Goal: Task Accomplishment & Management: Manage account settings

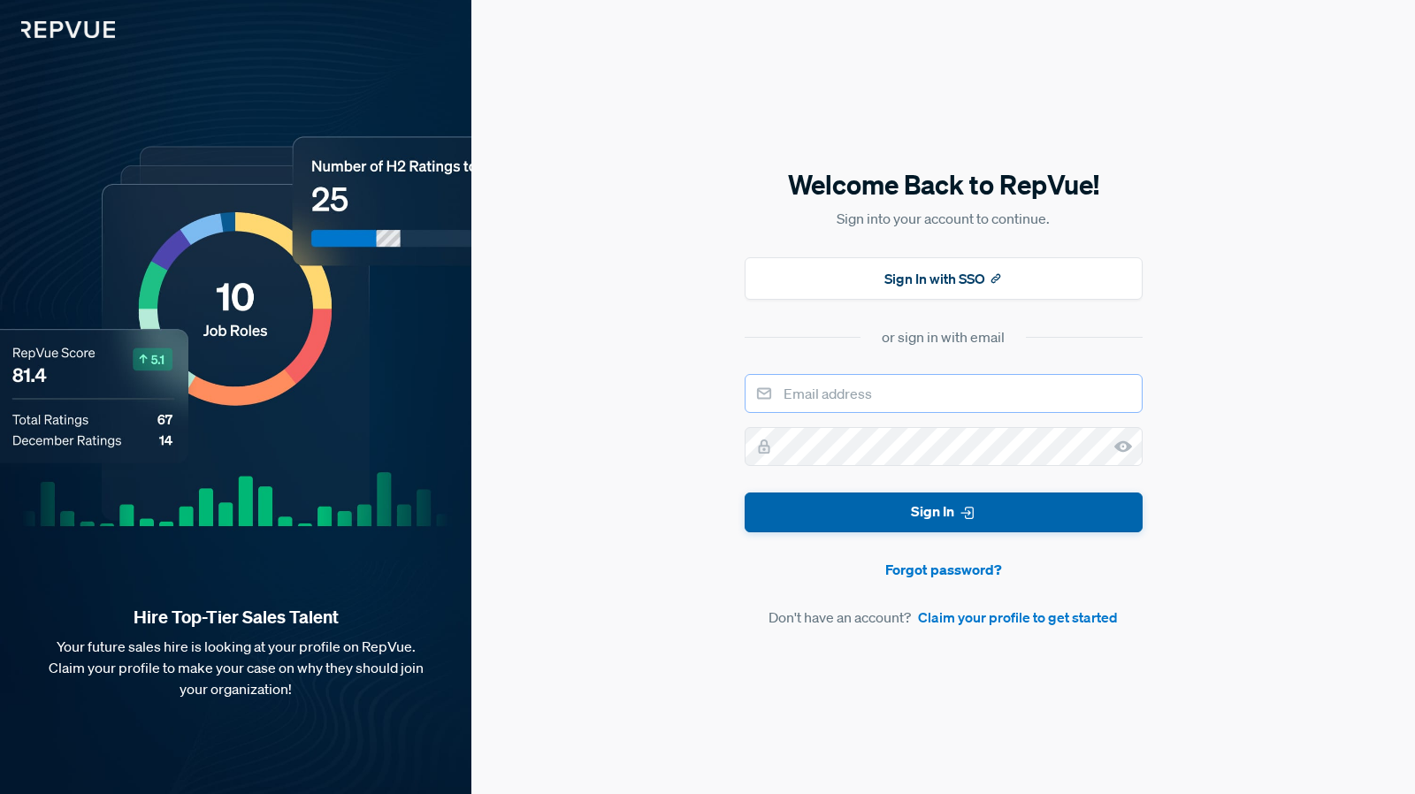
type input "[EMAIL_ADDRESS][DOMAIN_NAME]"
click at [951, 516] on button "Sign In" at bounding box center [944, 513] width 398 height 40
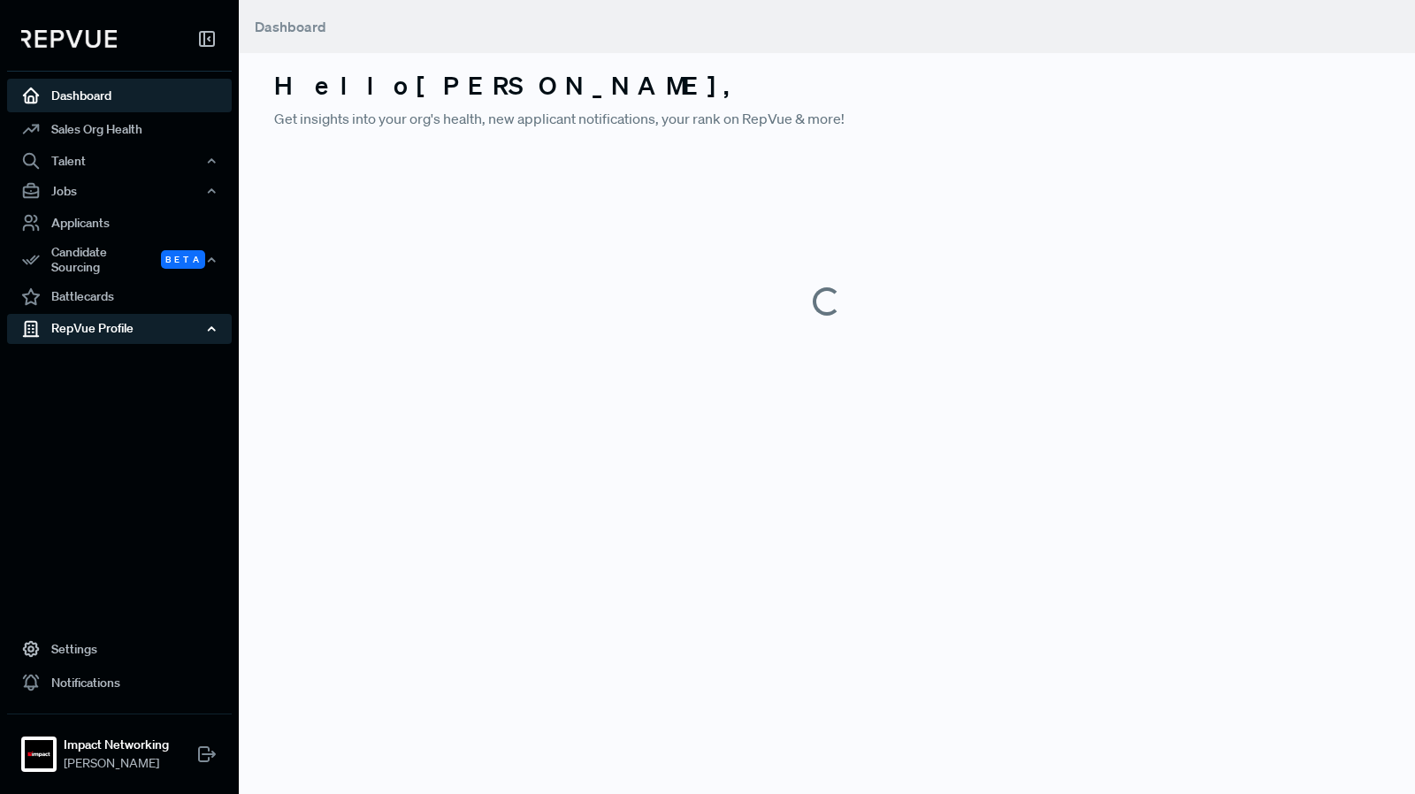
click at [113, 324] on div "RepVue Profile" at bounding box center [119, 329] width 225 height 30
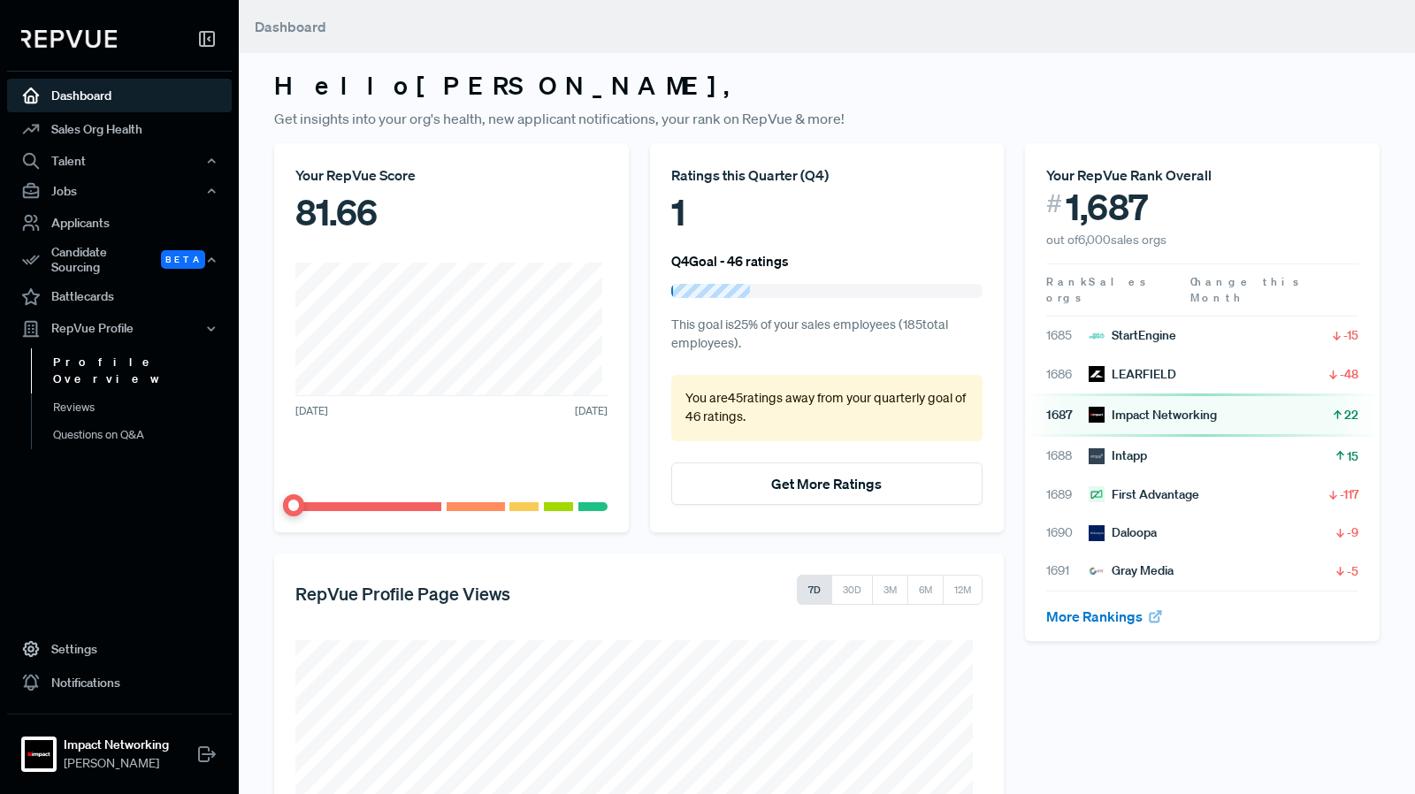
click at [104, 349] on link "Profile Overview" at bounding box center [143, 370] width 225 height 45
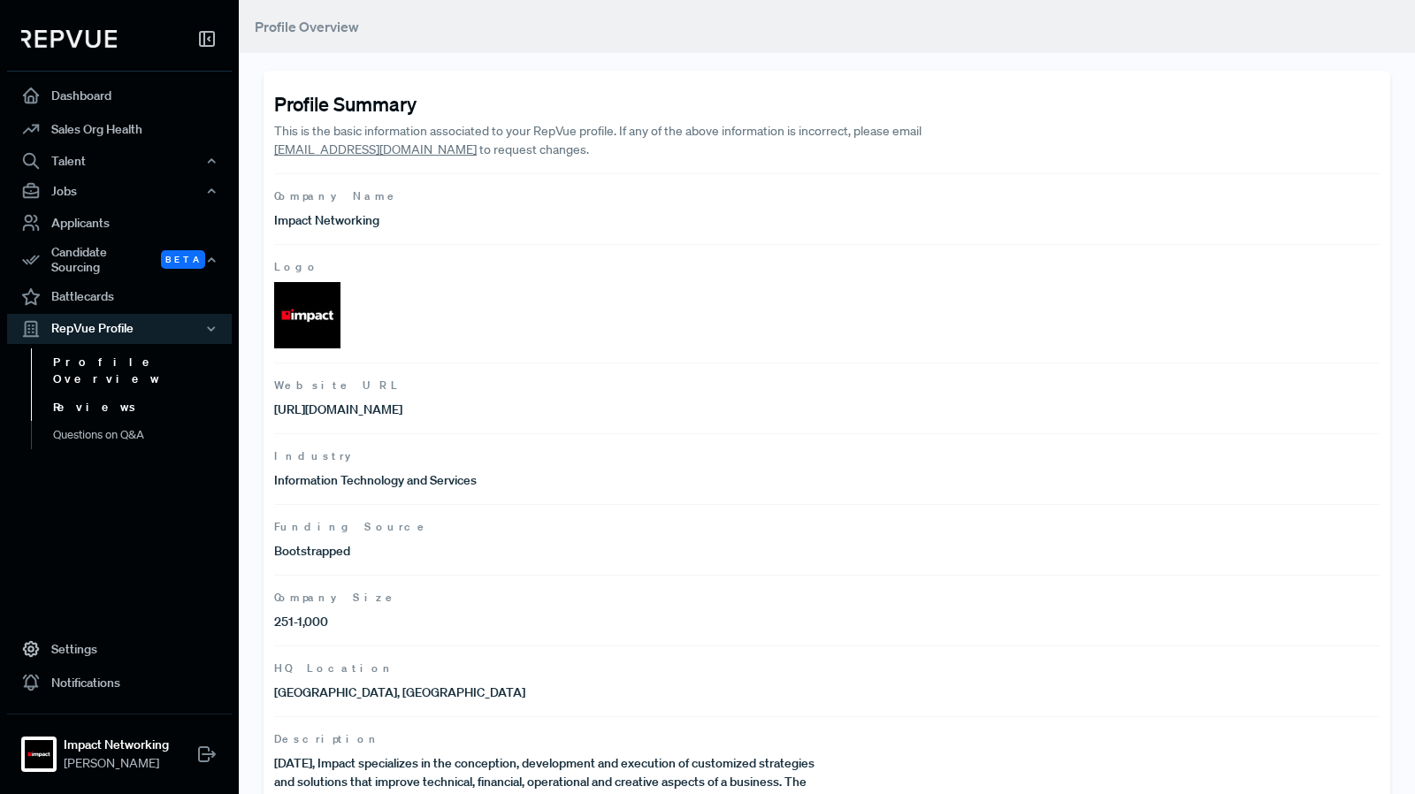
click at [92, 393] on link "Reviews" at bounding box center [143, 407] width 225 height 28
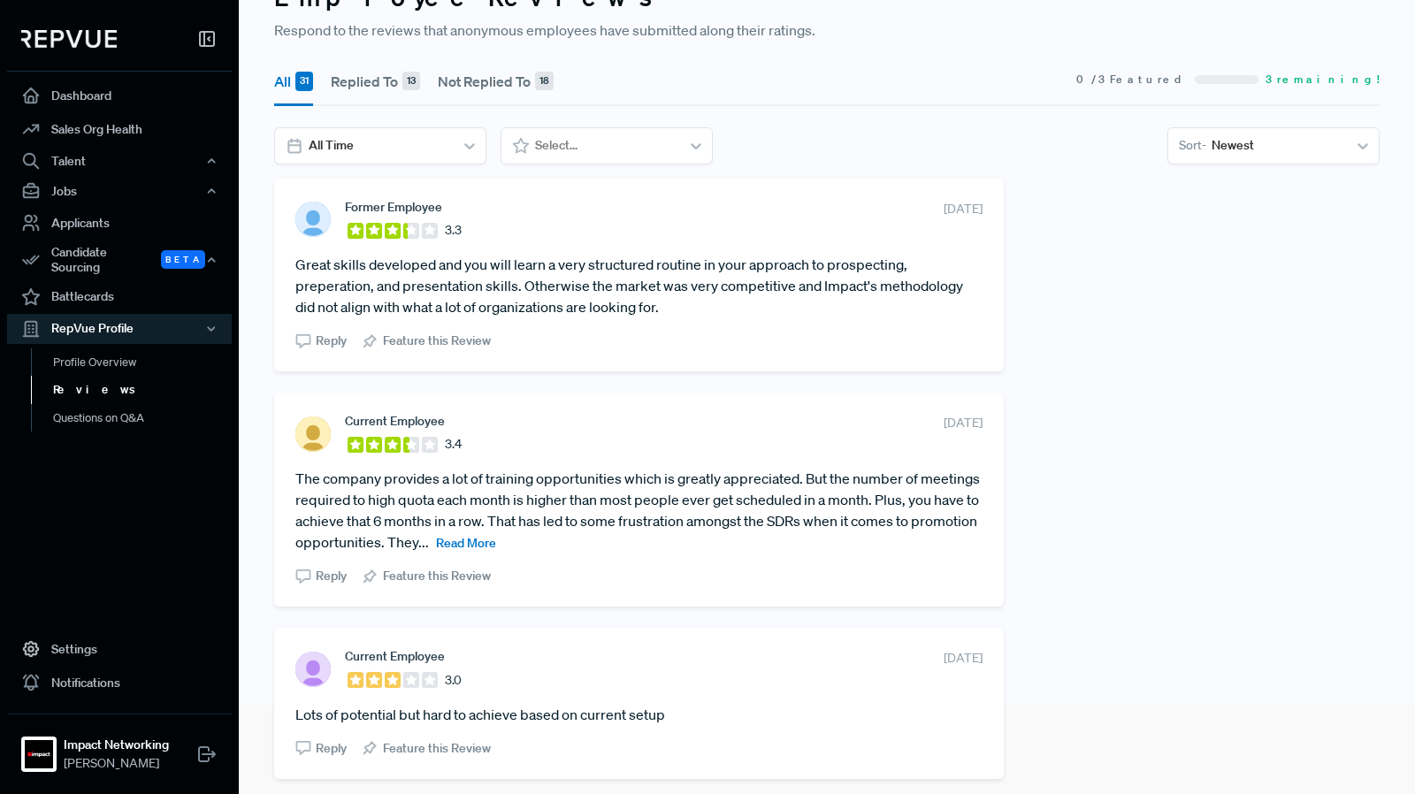
scroll to position [177, 0]
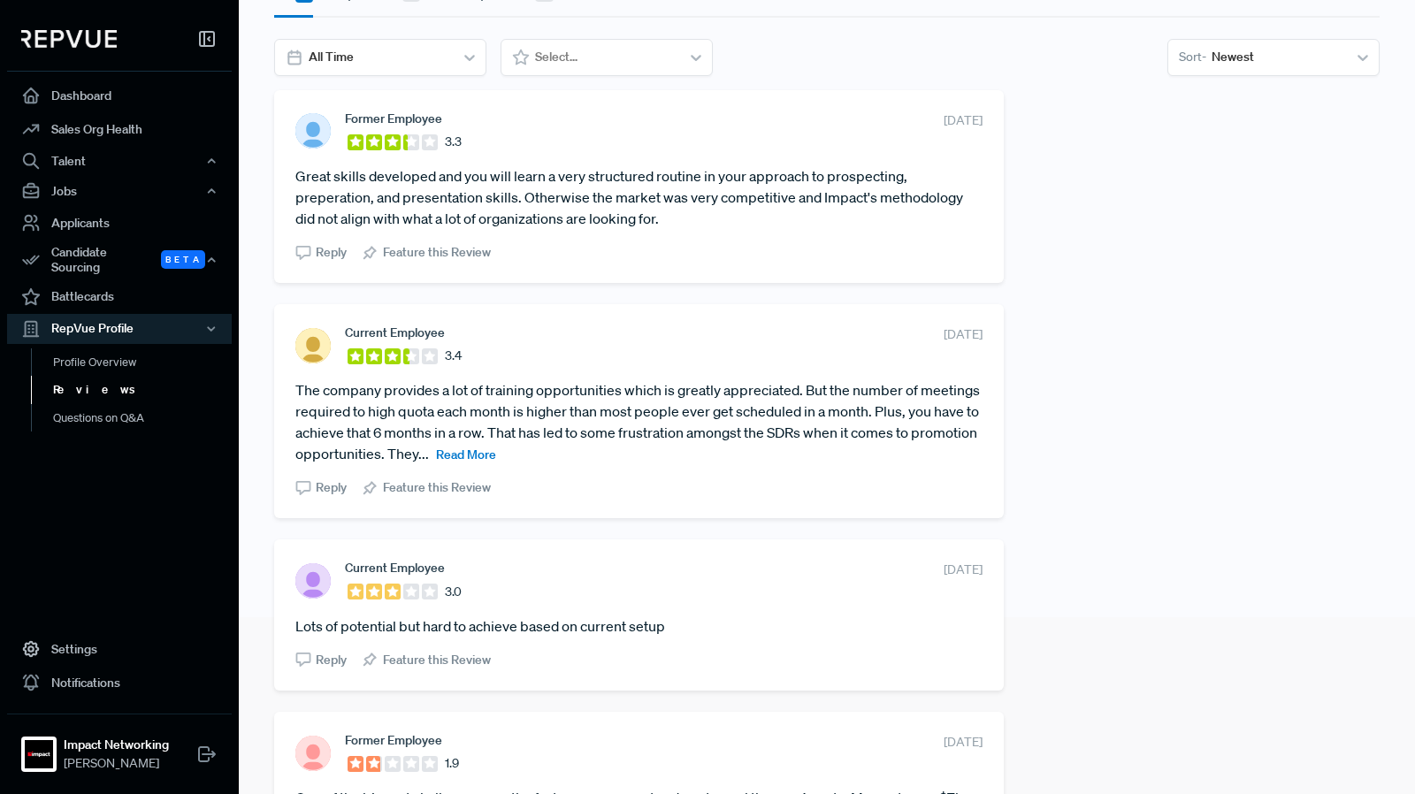
click at [496, 462] on span "Read More" at bounding box center [466, 455] width 60 height 16
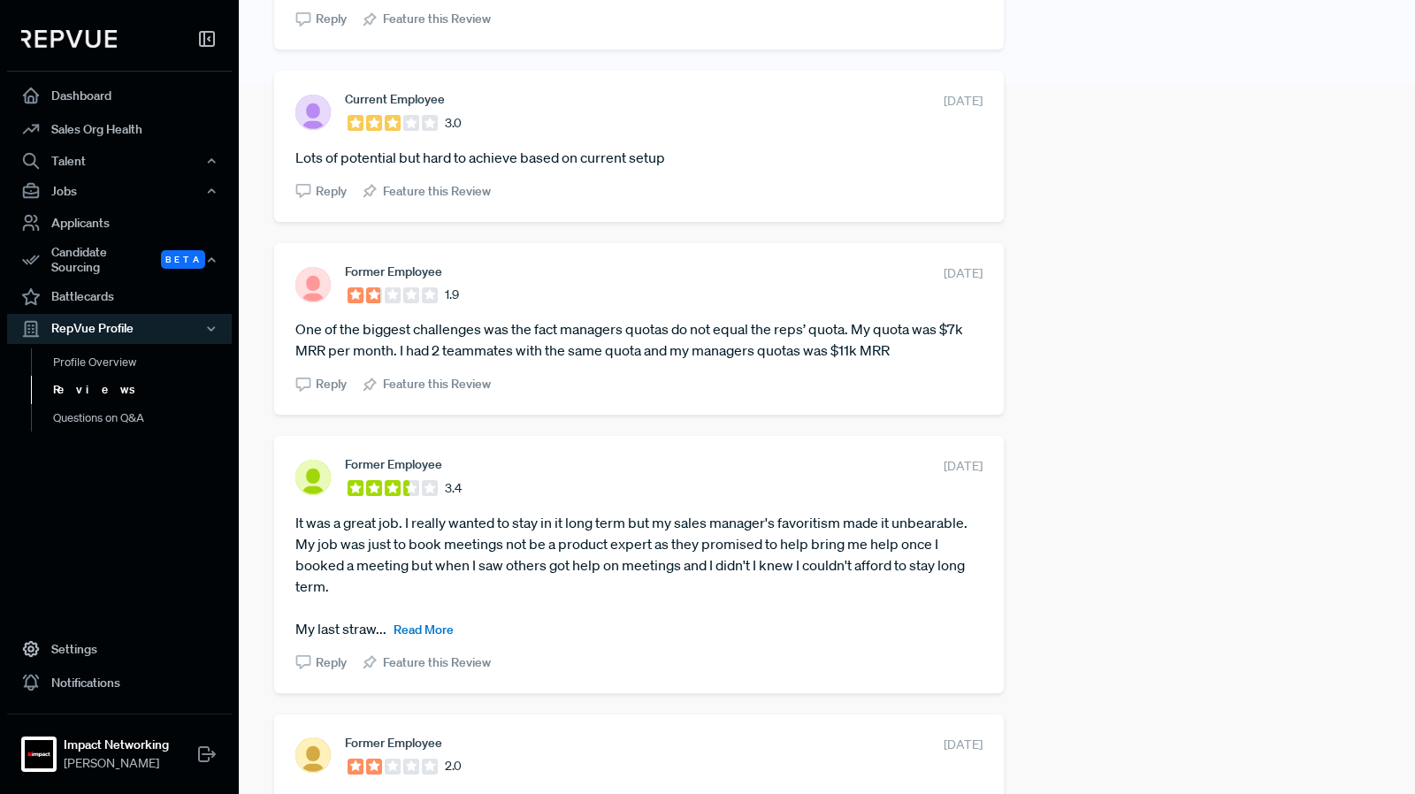
scroll to position [796, 0]
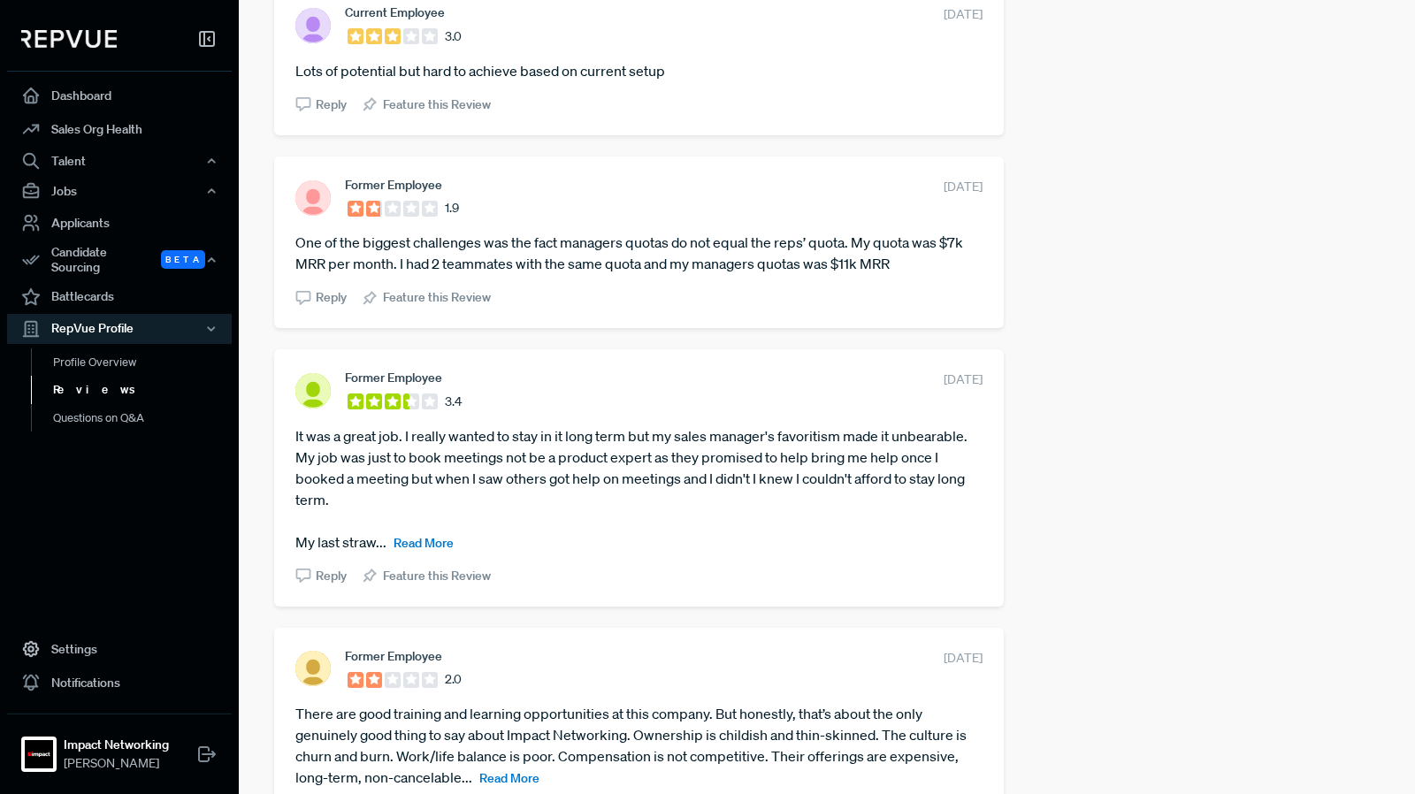
click at [429, 546] on span "Read More" at bounding box center [423, 543] width 60 height 16
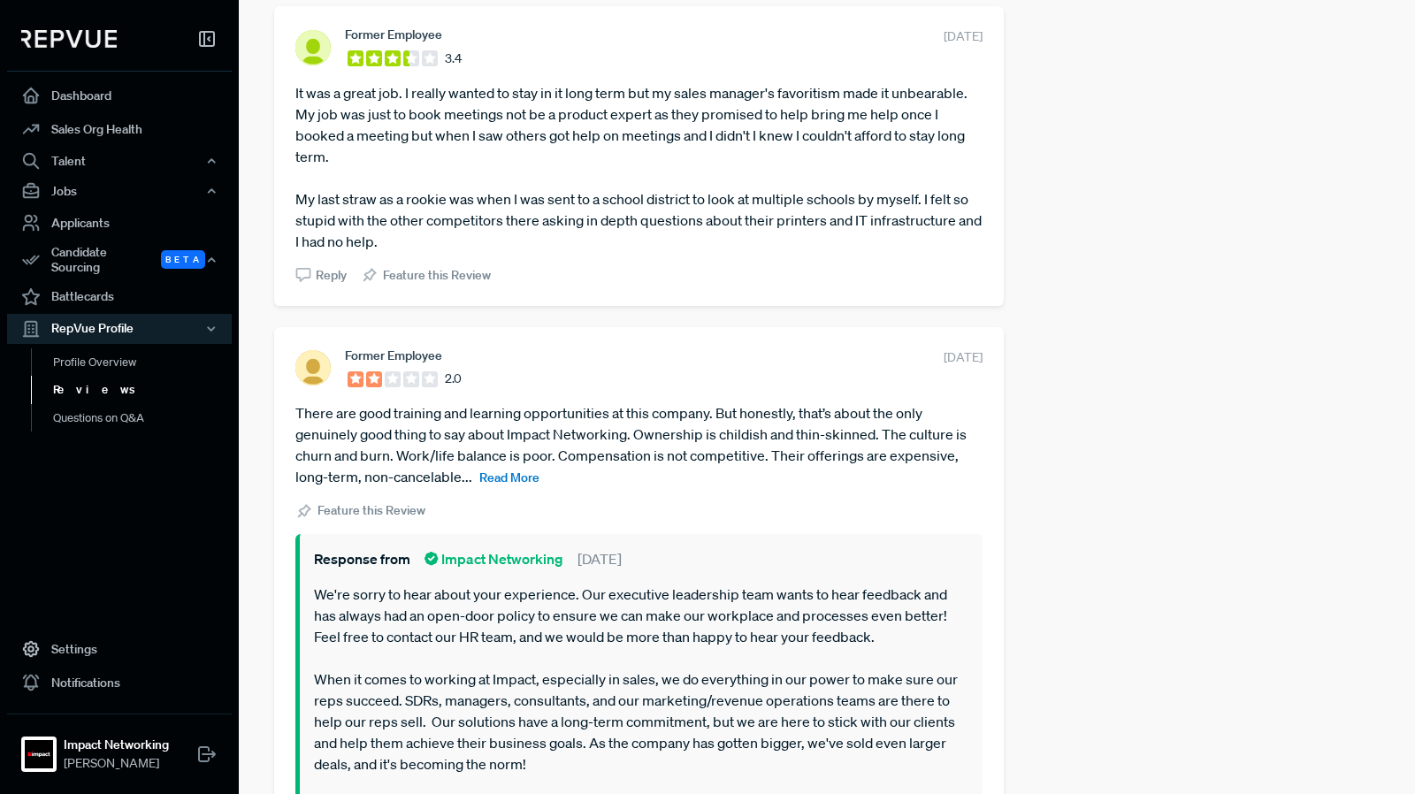
scroll to position [1238, 0]
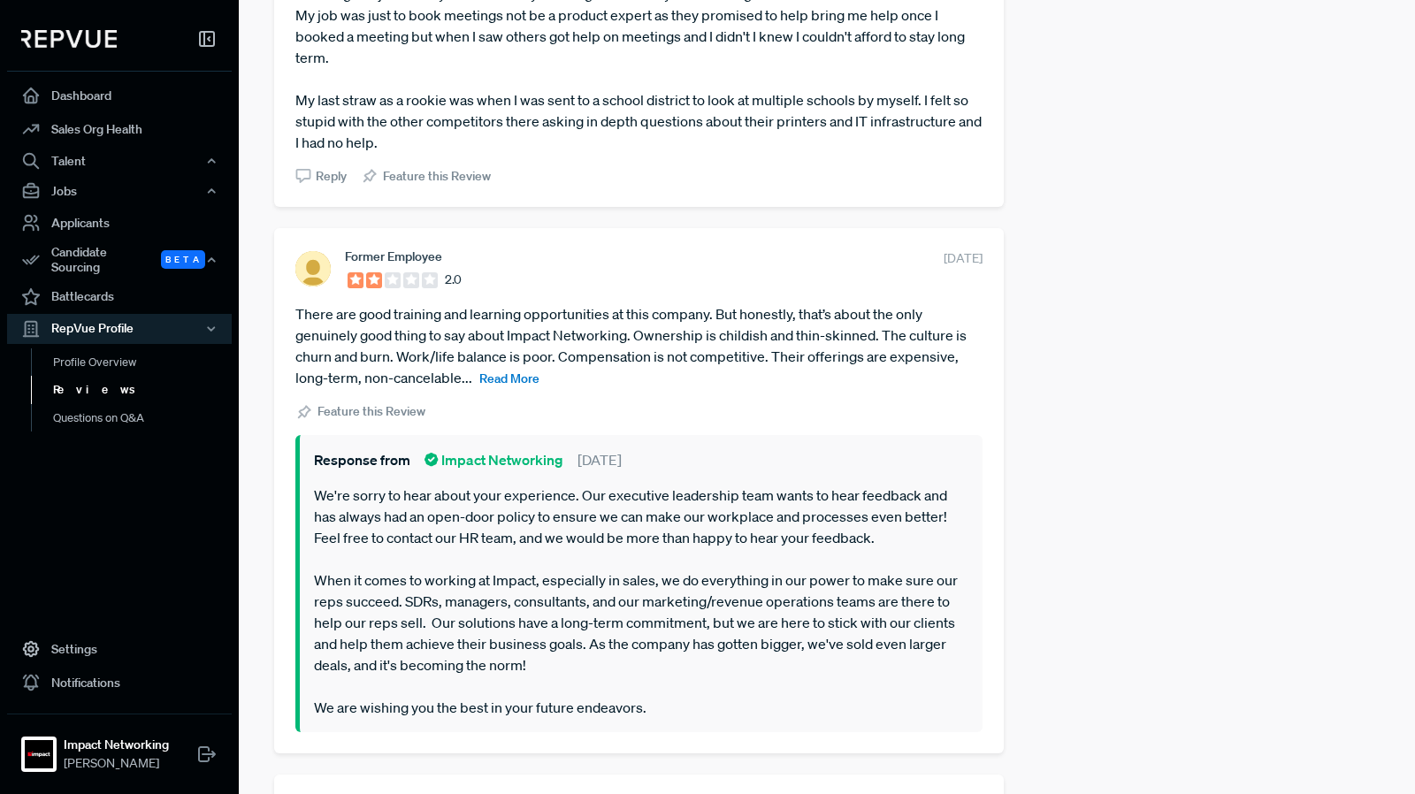
click at [514, 372] on span "Read More" at bounding box center [509, 378] width 60 height 16
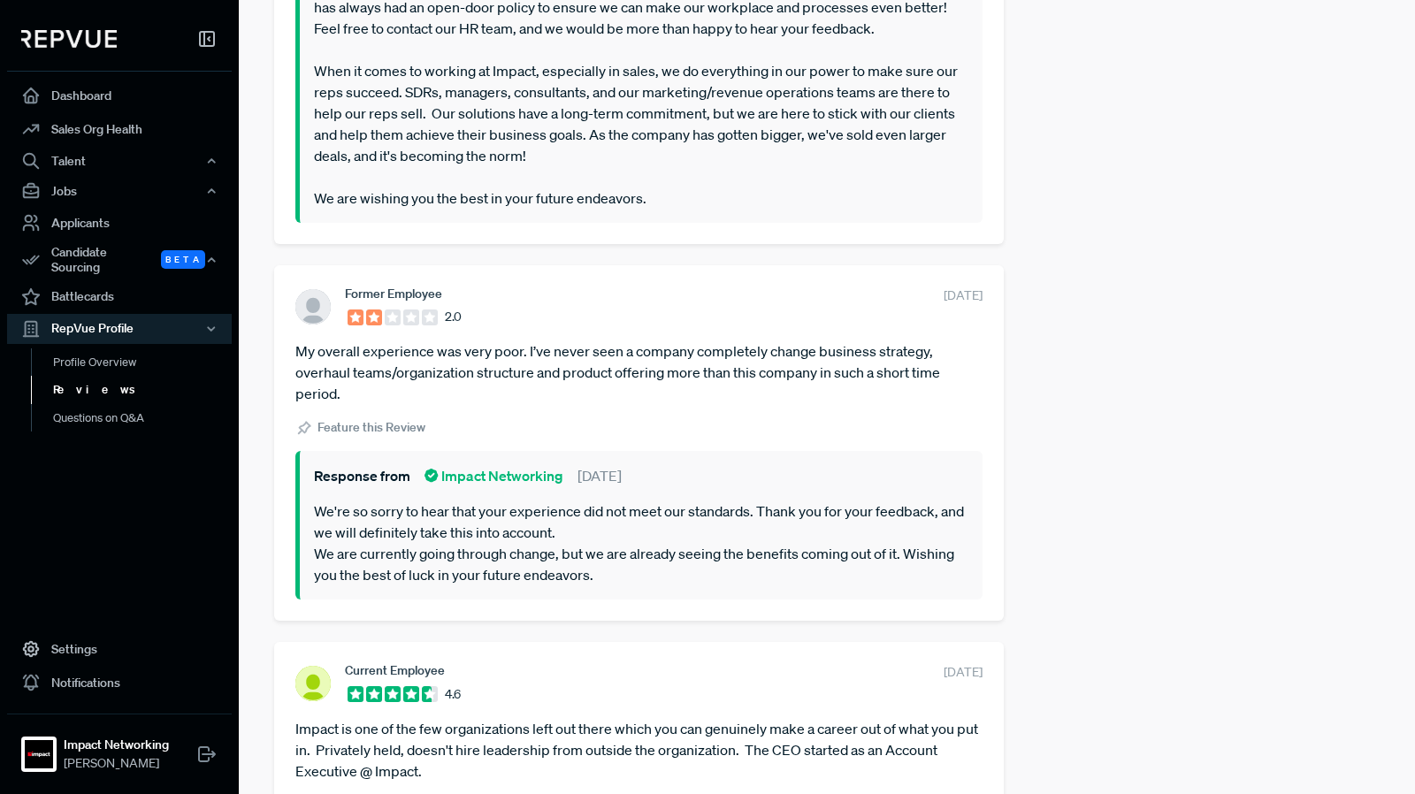
scroll to position [1857, 0]
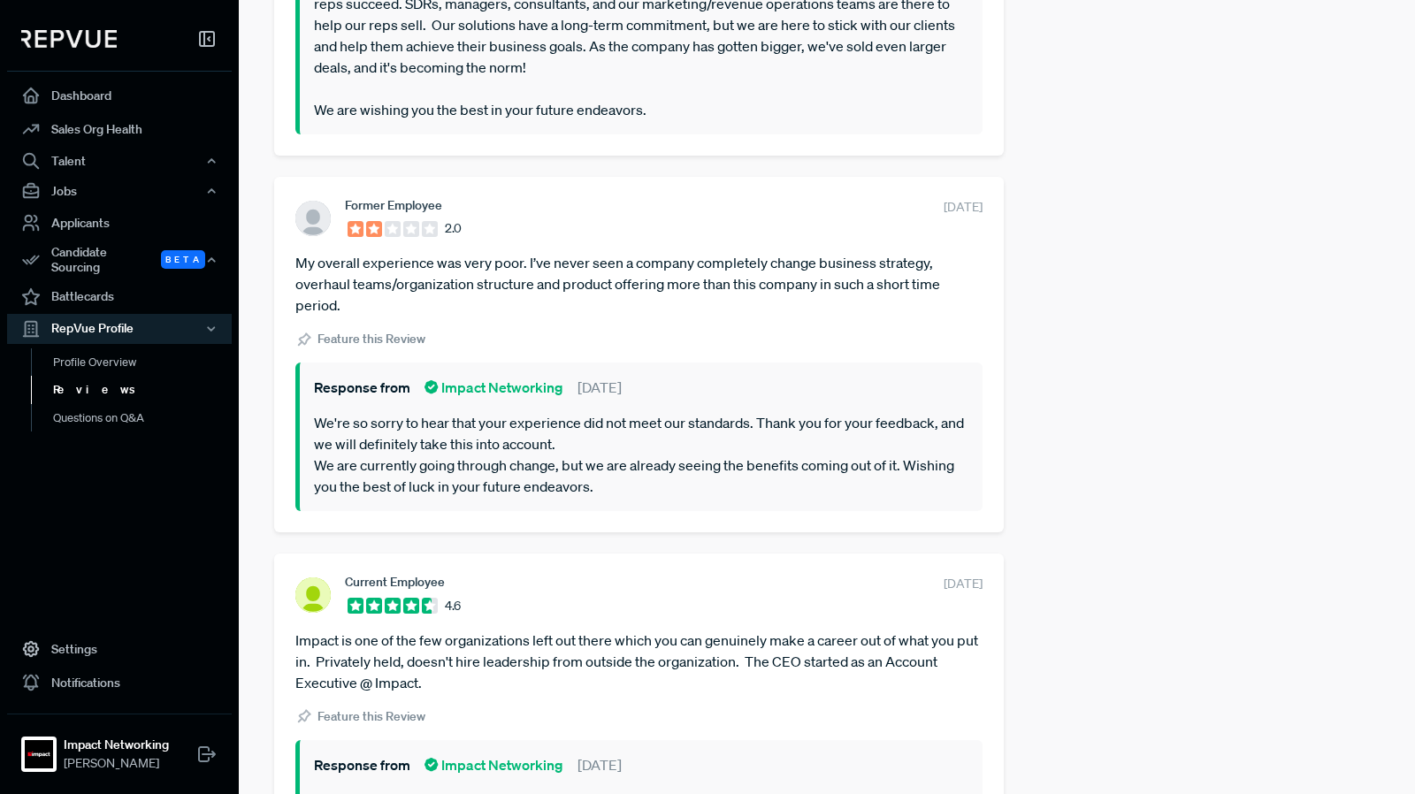
click at [356, 293] on article "My overall experience was very poor. I’ve never seen a company completely chang…" at bounding box center [638, 284] width 687 height 64
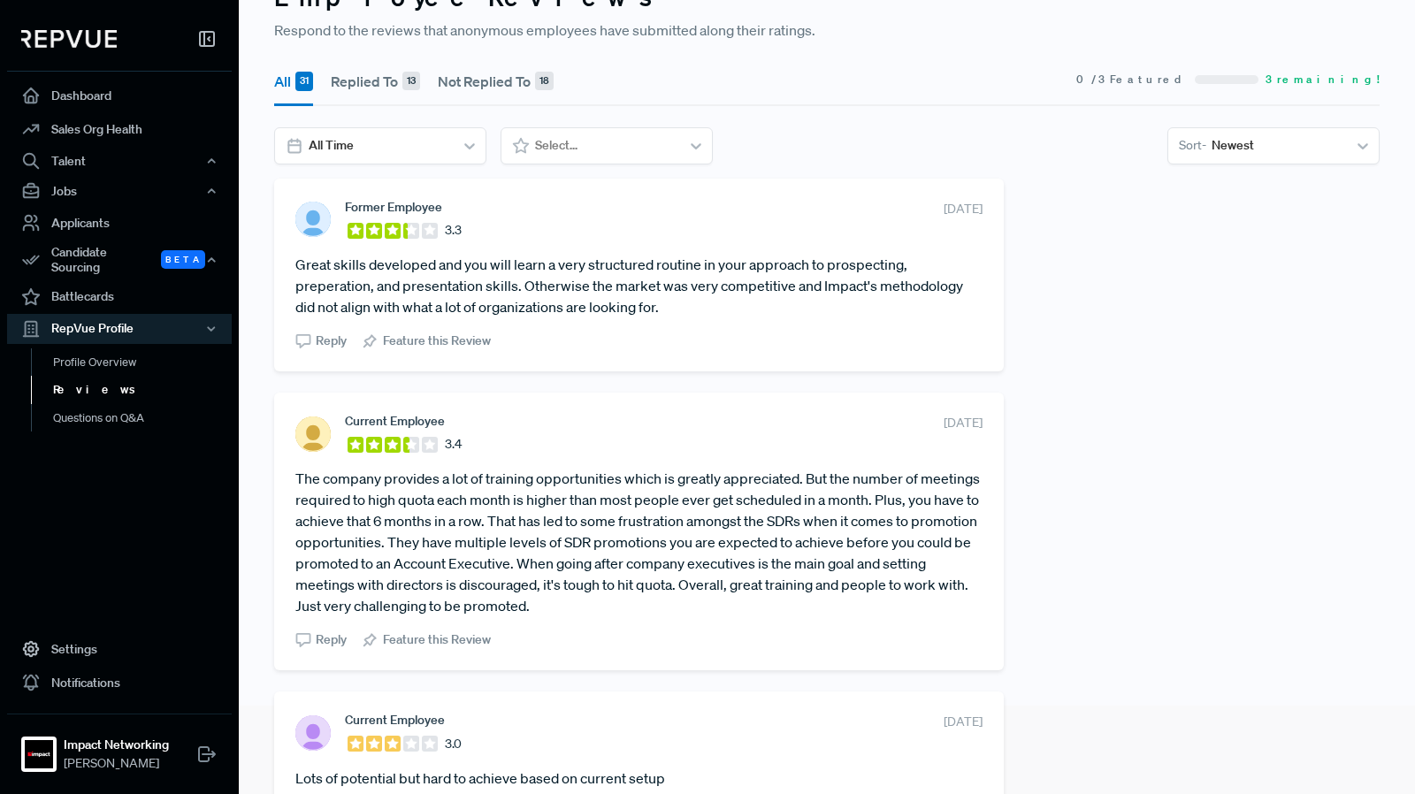
scroll to position [0, 0]
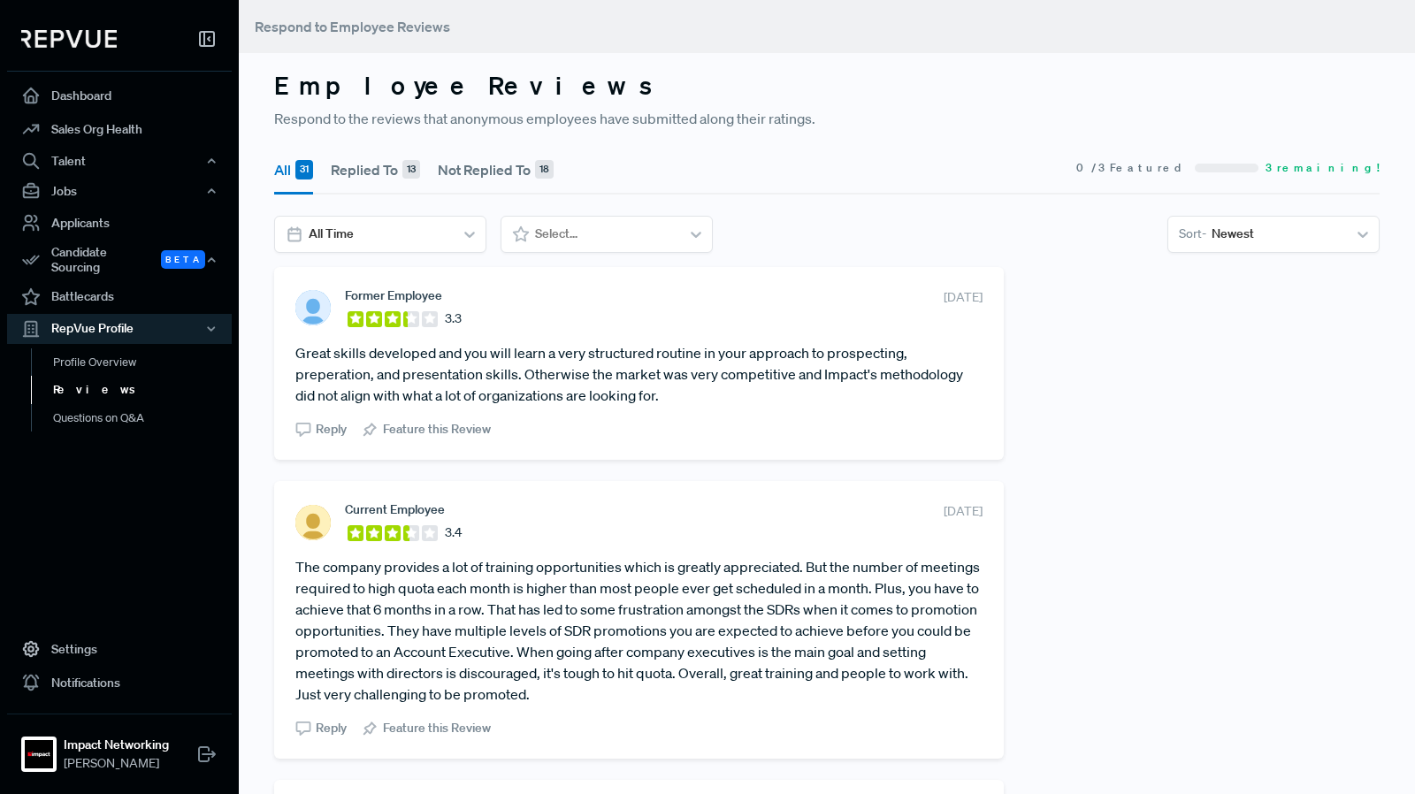
click at [374, 172] on button "Replied To 13" at bounding box center [375, 170] width 89 height 50
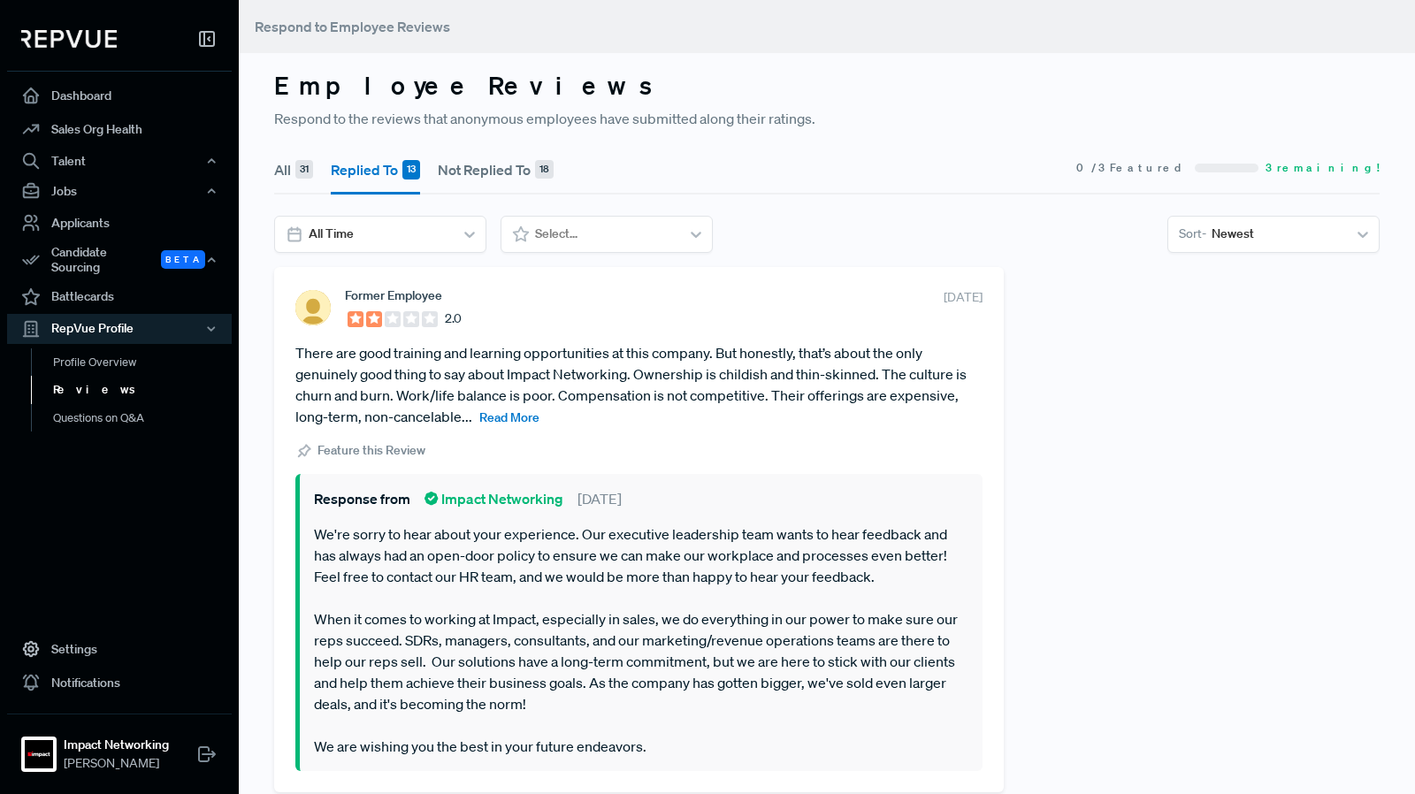
click at [460, 169] on button "Not Replied To 18" at bounding box center [496, 170] width 116 height 50
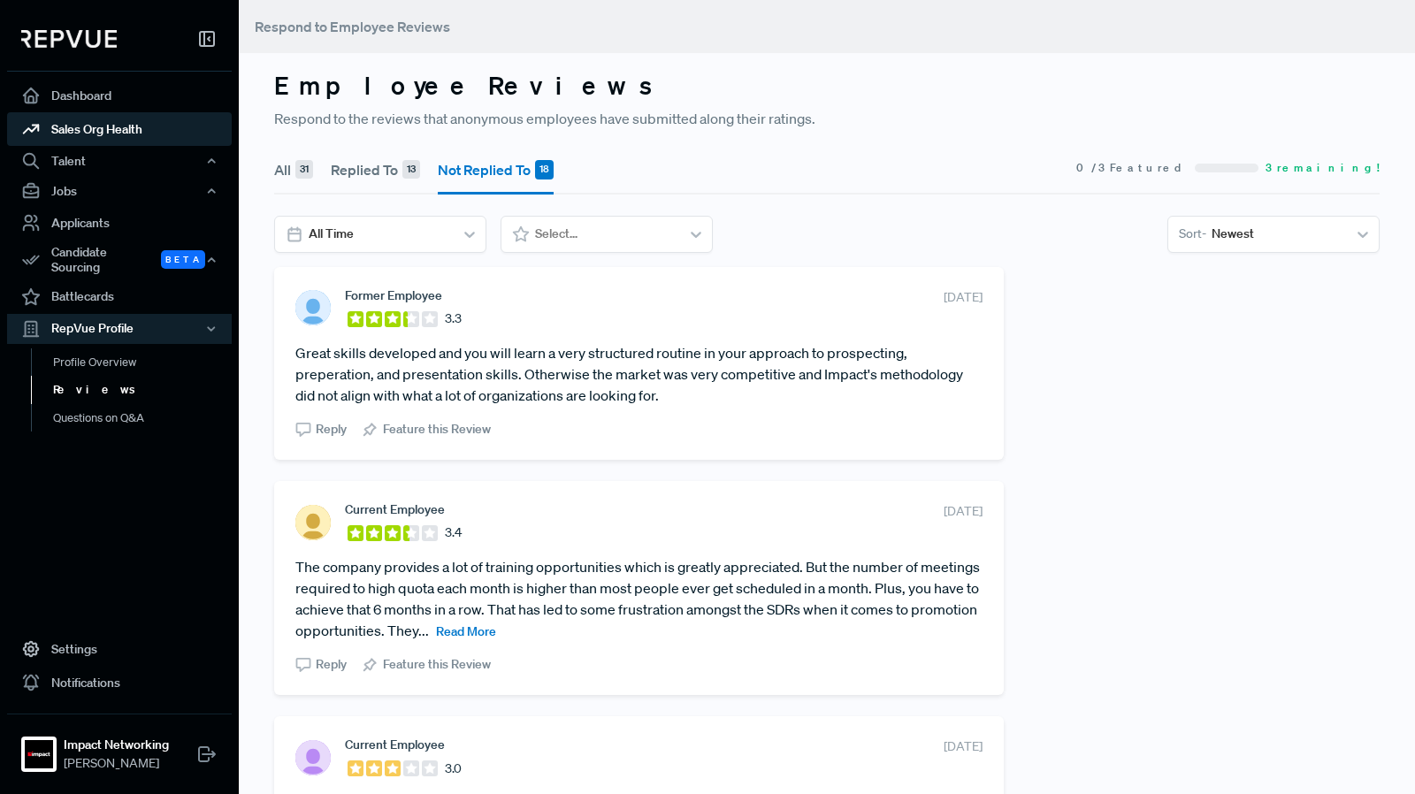
click at [110, 139] on link "Sales Org Health" at bounding box center [119, 129] width 225 height 34
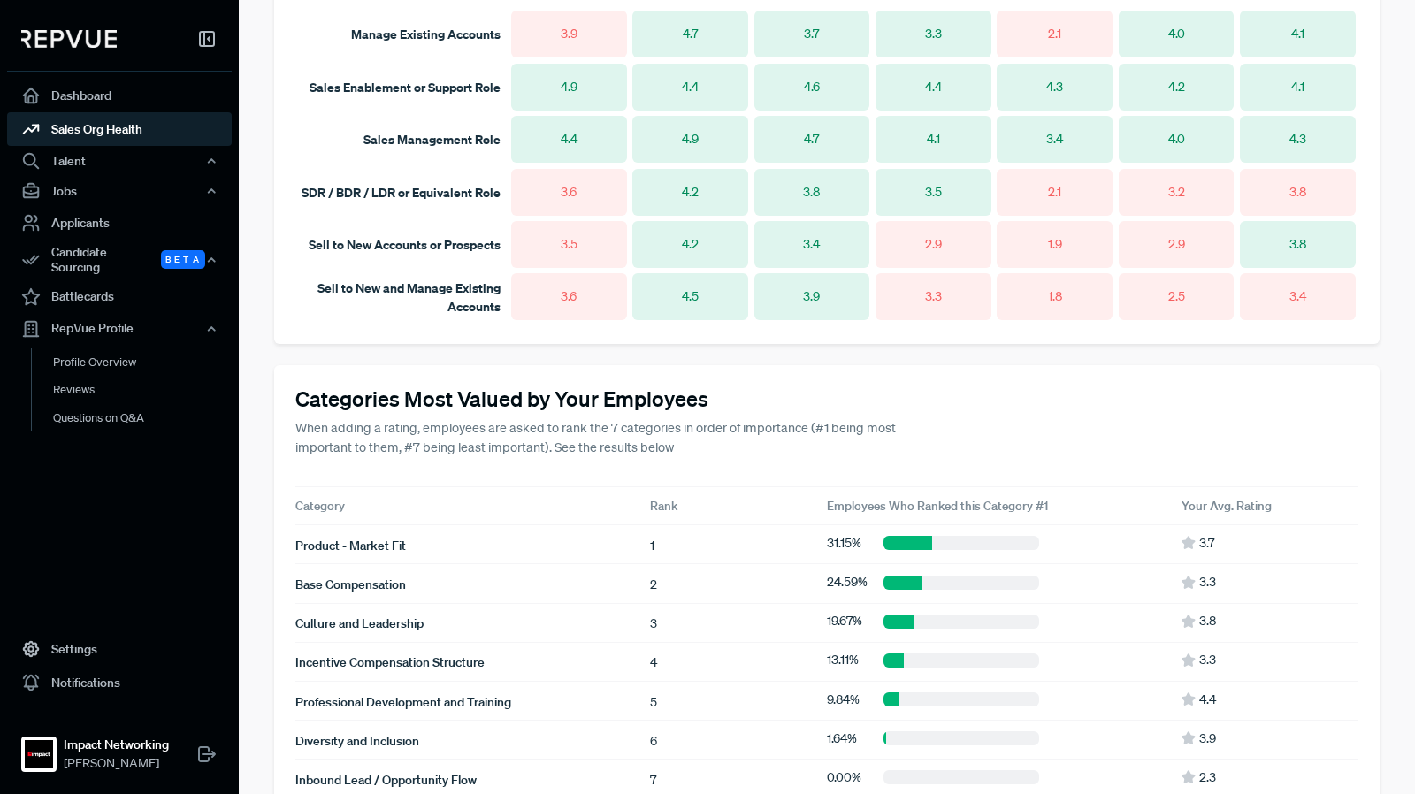
scroll to position [1305, 0]
